Goal: Information Seeking & Learning: Learn about a topic

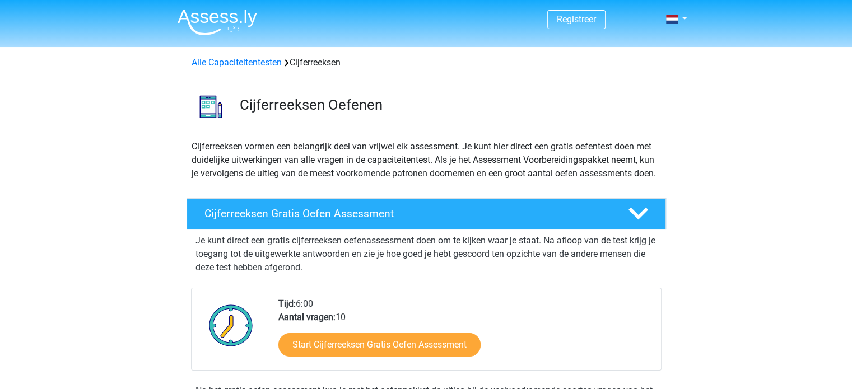
click at [527, 220] on h4 "Cijferreeksen Gratis Oefen Assessment" at bounding box center [407, 213] width 406 height 13
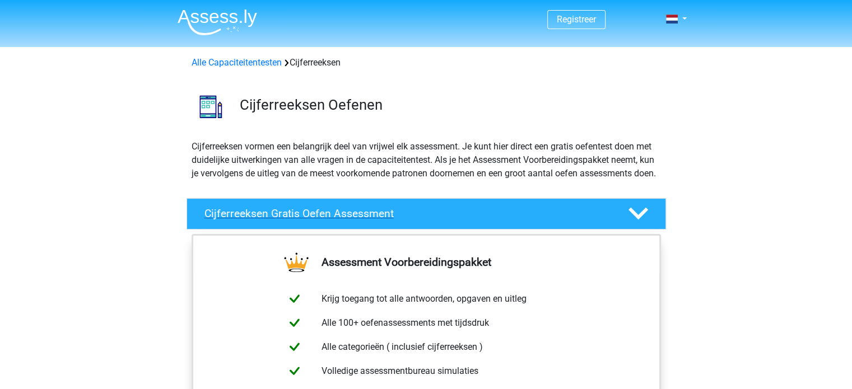
click at [527, 220] on h4 "Cijferreeksen Gratis Oefen Assessment" at bounding box center [407, 213] width 406 height 13
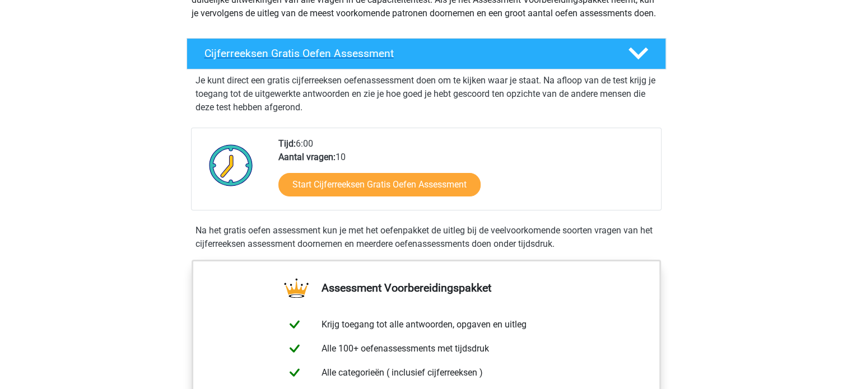
scroll to position [168, 0]
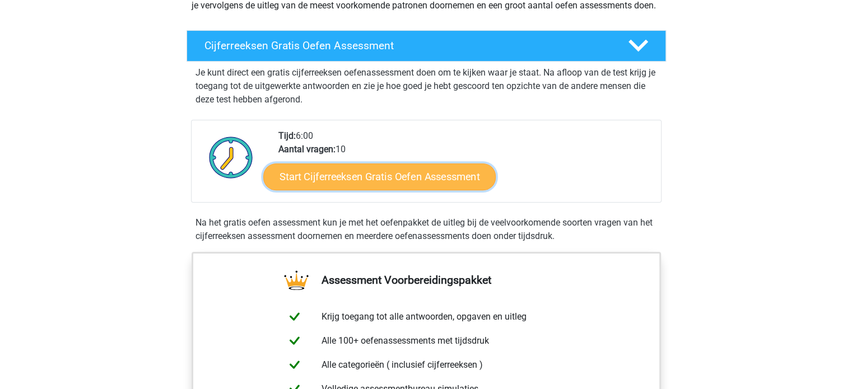
click at [388, 187] on link "Start Cijferreeksen Gratis Oefen Assessment" at bounding box center [379, 176] width 232 height 27
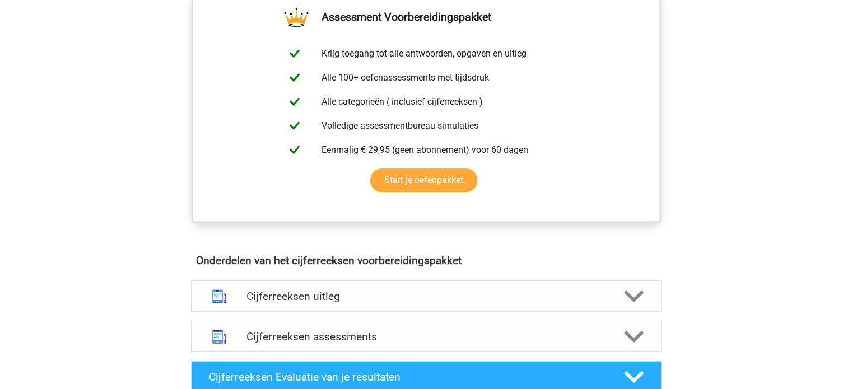
scroll to position [448, 0]
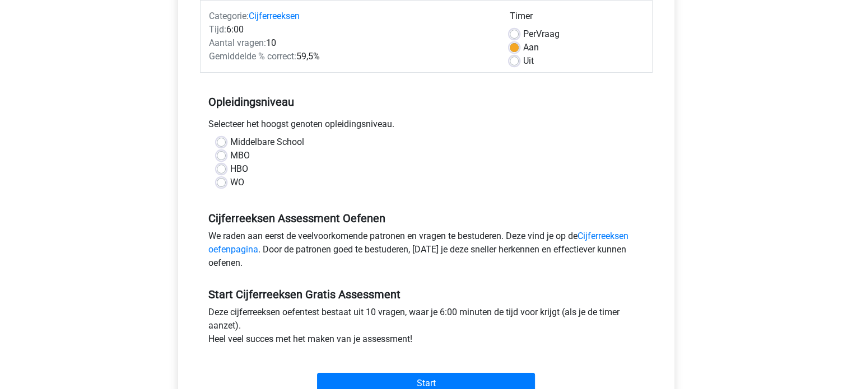
scroll to position [112, 0]
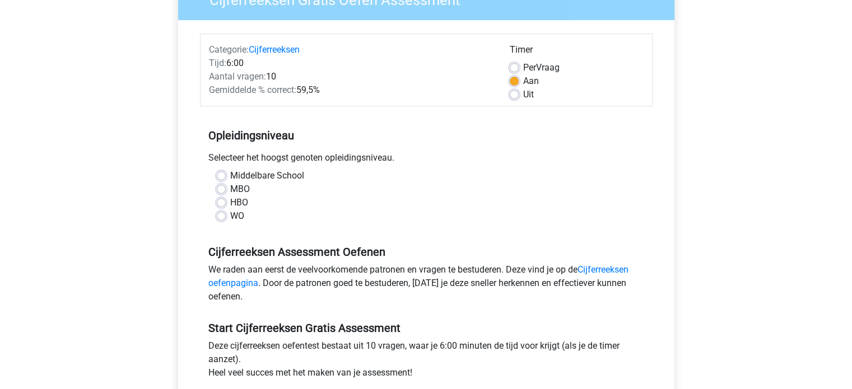
click at [222, 207] on div "HBO" at bounding box center [426, 202] width 419 height 13
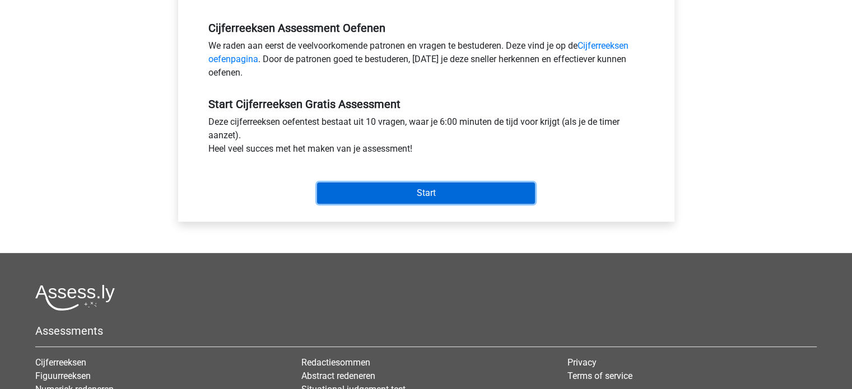
click at [407, 198] on input "Start" at bounding box center [426, 193] width 218 height 21
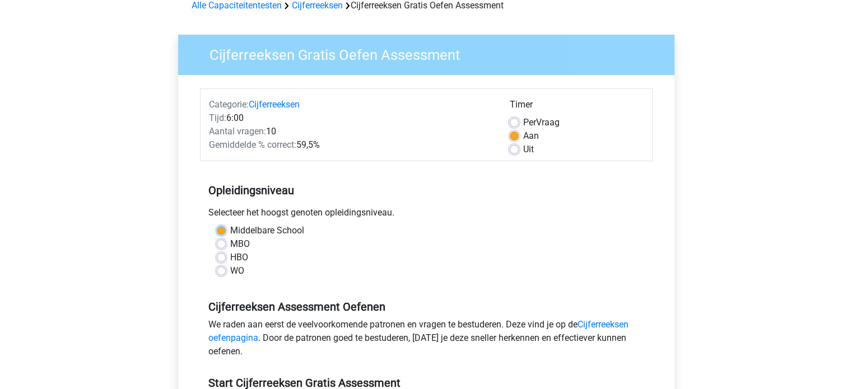
scroll to position [57, 0]
click at [434, 227] on div "Middelbare School" at bounding box center [426, 231] width 419 height 13
click at [233, 259] on label "HBO" at bounding box center [239, 257] width 18 height 13
click at [226, 259] on input "HBO" at bounding box center [221, 256] width 9 height 11
radio input "true"
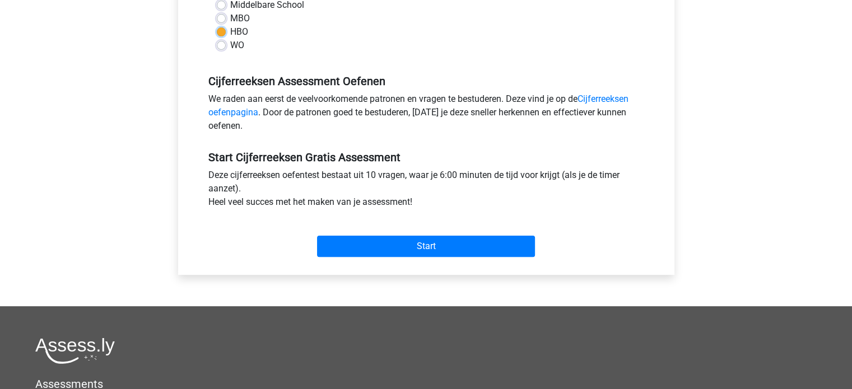
scroll to position [393, 0]
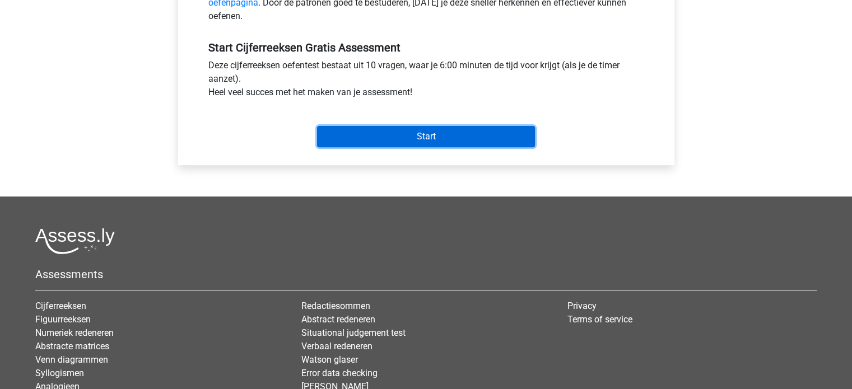
click at [437, 143] on input "Start" at bounding box center [426, 136] width 218 height 21
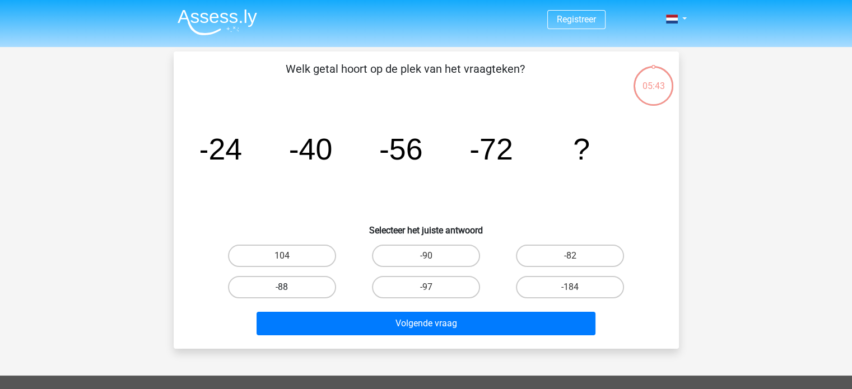
click at [294, 282] on label "-88" at bounding box center [282, 287] width 108 height 22
click at [289, 287] on input "-88" at bounding box center [285, 290] width 7 height 7
radio input "true"
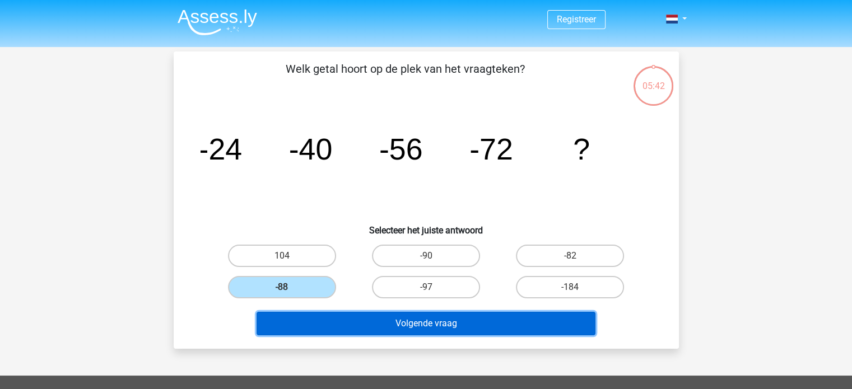
drag, startPoint x: 395, startPoint y: 331, endPoint x: 399, endPoint y: 321, distance: 10.8
click at [396, 328] on button "Volgende vraag" at bounding box center [426, 324] width 339 height 24
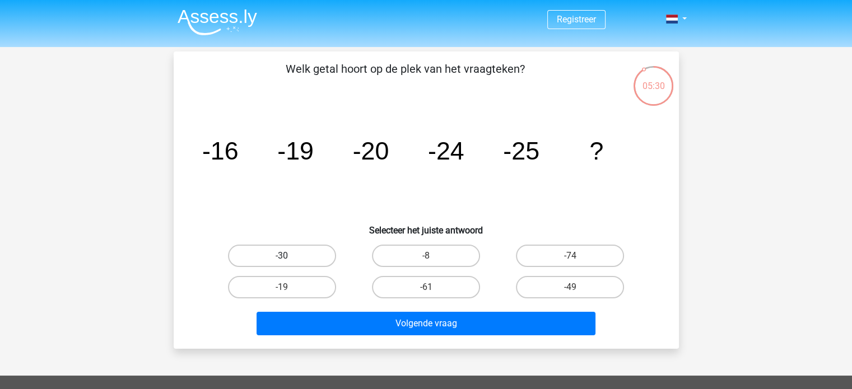
click at [262, 248] on label "-30" at bounding box center [282, 256] width 108 height 22
click at [282, 256] on input "-30" at bounding box center [285, 259] width 7 height 7
radio input "true"
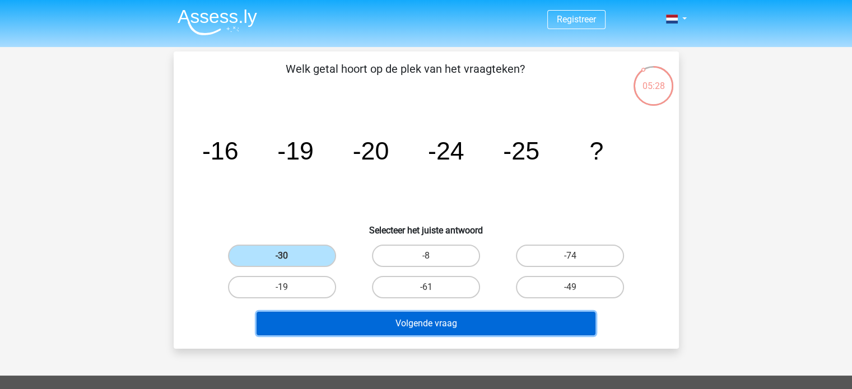
click at [442, 324] on button "Volgende vraag" at bounding box center [426, 324] width 339 height 24
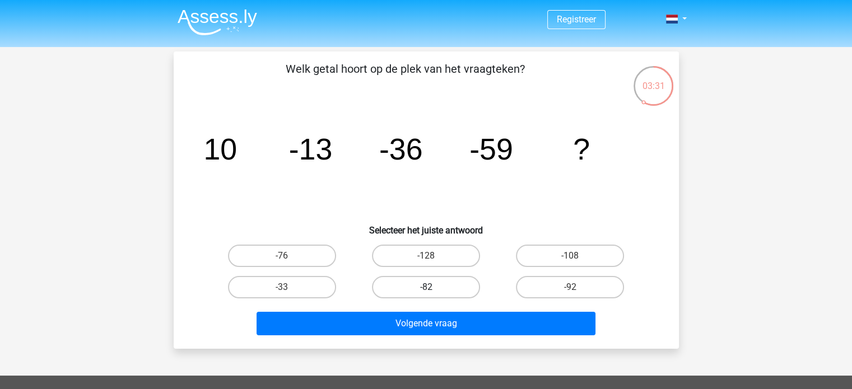
click at [427, 283] on label "-82" at bounding box center [426, 287] width 108 height 22
click at [427, 287] on input "-82" at bounding box center [429, 290] width 7 height 7
radio input "true"
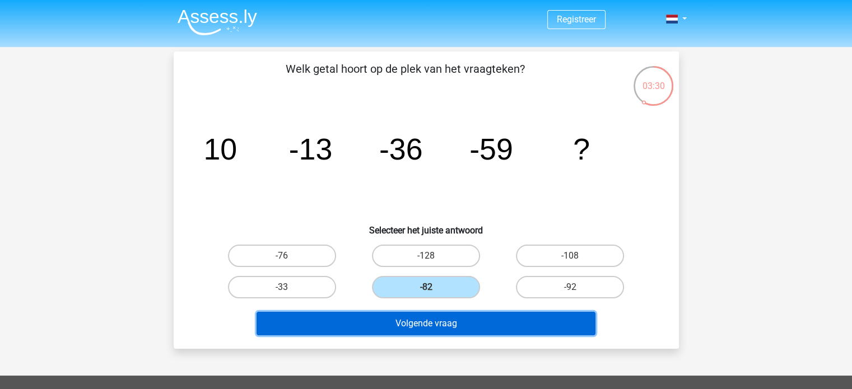
click at [437, 324] on button "Volgende vraag" at bounding box center [426, 324] width 339 height 24
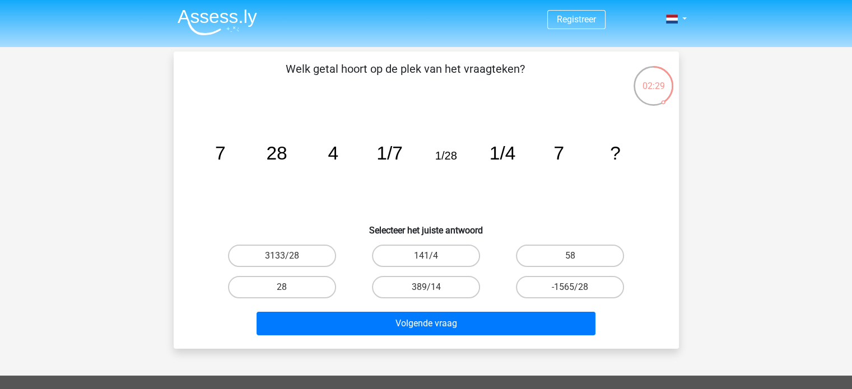
click at [538, 105] on icon "image/svg+xml 7 28 4 1/7 1/28 1/4 7 ?" at bounding box center [426, 159] width 451 height 113
click at [551, 254] on label "58" at bounding box center [570, 256] width 108 height 22
click at [570, 256] on input "58" at bounding box center [573, 259] width 7 height 7
radio input "true"
click at [432, 256] on input "141/4" at bounding box center [429, 259] width 7 height 7
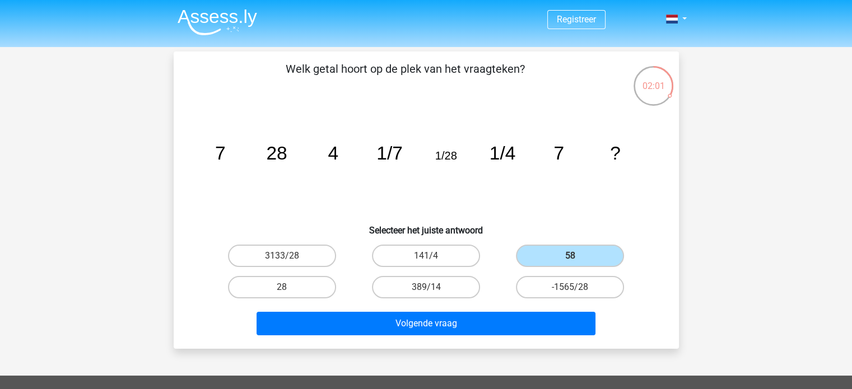
radio input "true"
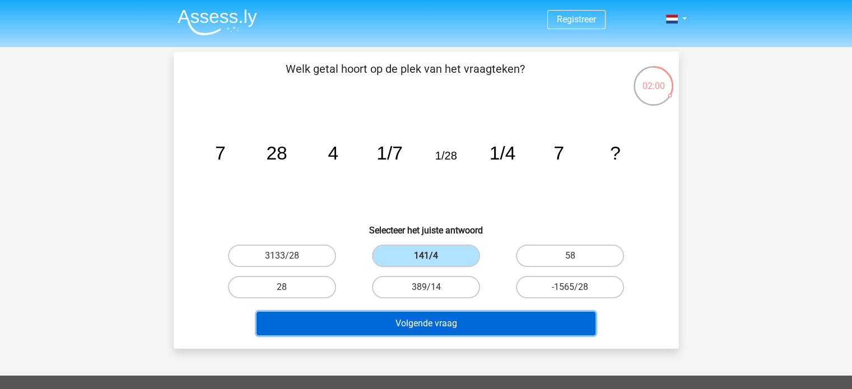
click at [407, 323] on button "Volgende vraag" at bounding box center [426, 324] width 339 height 24
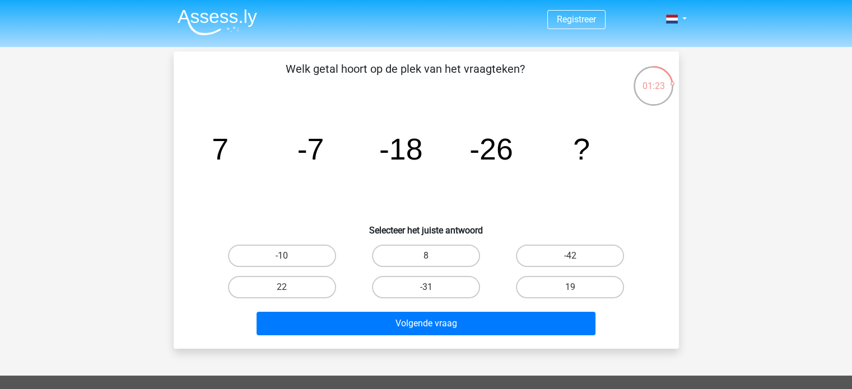
click at [297, 189] on icon "image/svg+xml 7 -7 -18 -26 ?" at bounding box center [426, 159] width 451 height 113
click at [563, 256] on label "-42" at bounding box center [570, 256] width 108 height 22
click at [570, 256] on input "-42" at bounding box center [573, 259] width 7 height 7
radio input "true"
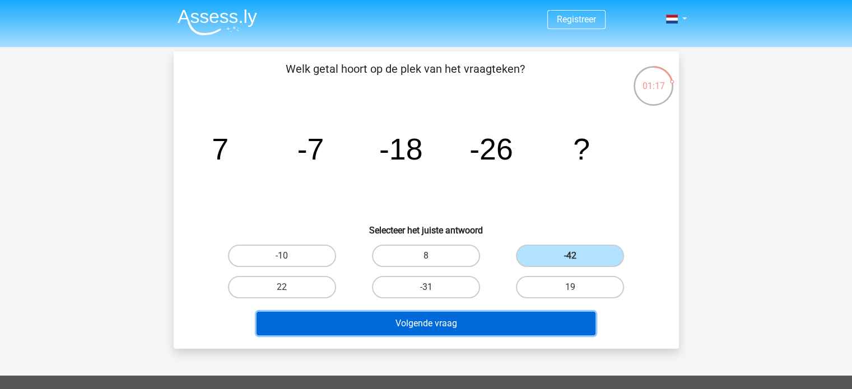
click at [389, 322] on button "Volgende vraag" at bounding box center [426, 324] width 339 height 24
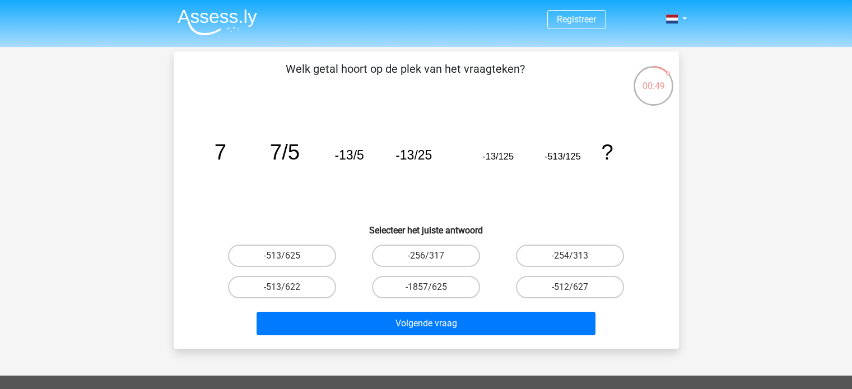
click at [262, 183] on icon "image/svg+xml 7 7/5 -13/5 -13/25 -13/125 -513/125 ?" at bounding box center [426, 159] width 451 height 113
click at [282, 251] on label "-513/625" at bounding box center [282, 256] width 108 height 22
click at [282, 256] on input "-513/625" at bounding box center [285, 259] width 7 height 7
radio input "true"
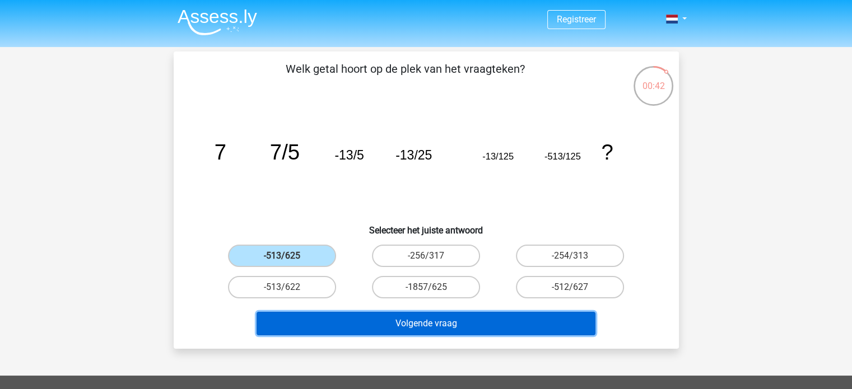
click at [417, 322] on button "Volgende vraag" at bounding box center [426, 324] width 339 height 24
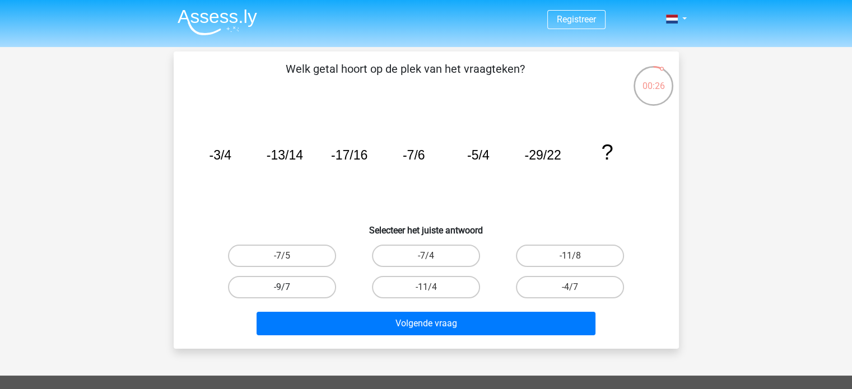
click at [273, 287] on label "-9/7" at bounding box center [282, 287] width 108 height 22
click at [282, 287] on input "-9/7" at bounding box center [285, 290] width 7 height 7
radio input "true"
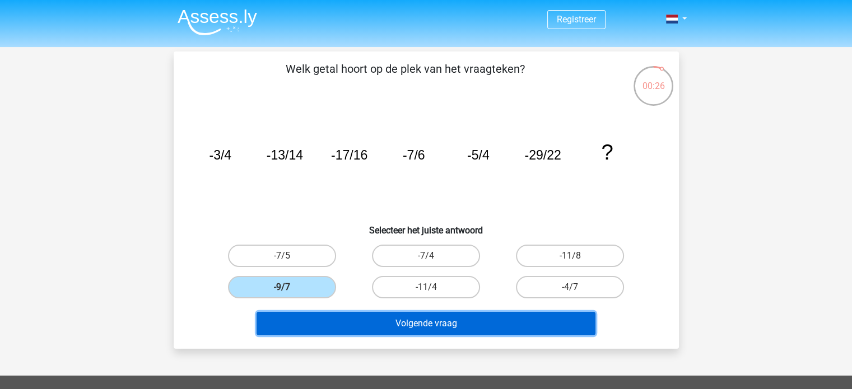
click at [370, 324] on button "Volgende vraag" at bounding box center [426, 324] width 339 height 24
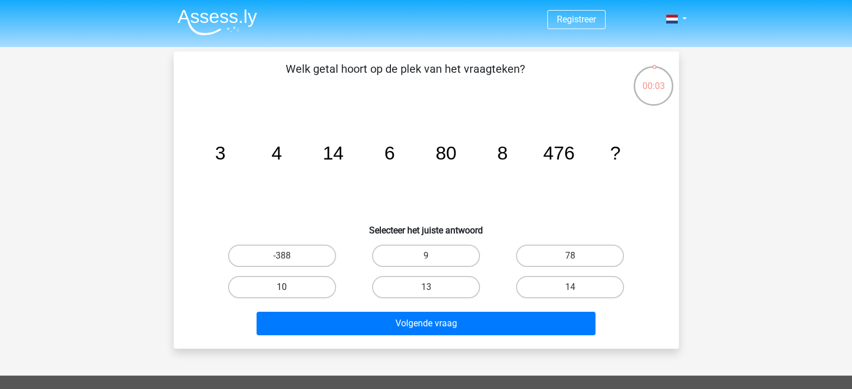
click at [271, 287] on label "10" at bounding box center [282, 287] width 108 height 22
click at [282, 287] on input "10" at bounding box center [285, 290] width 7 height 7
radio input "true"
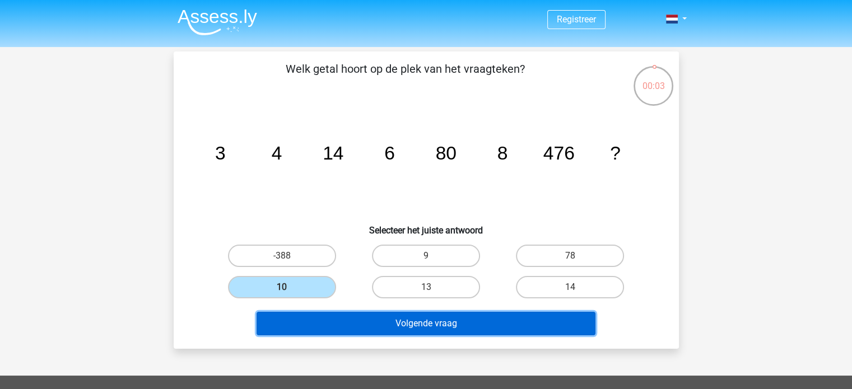
click at [354, 322] on button "Volgende vraag" at bounding box center [426, 324] width 339 height 24
